Goal: Task Accomplishment & Management: Manage account settings

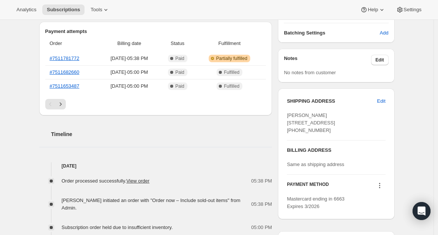
scroll to position [193, 0]
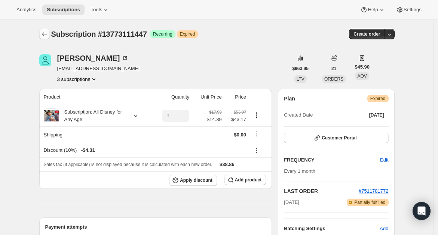
click at [47, 36] on icon "Subscriptions" at bounding box center [44, 33] width 7 height 7
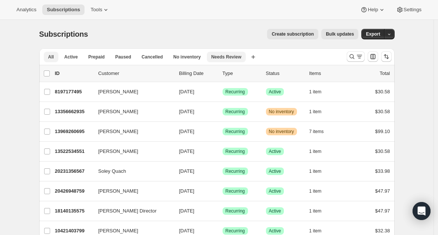
click at [219, 54] on span "Needs Review" at bounding box center [226, 57] width 30 height 6
